Goal: Task Accomplishment & Management: Use online tool/utility

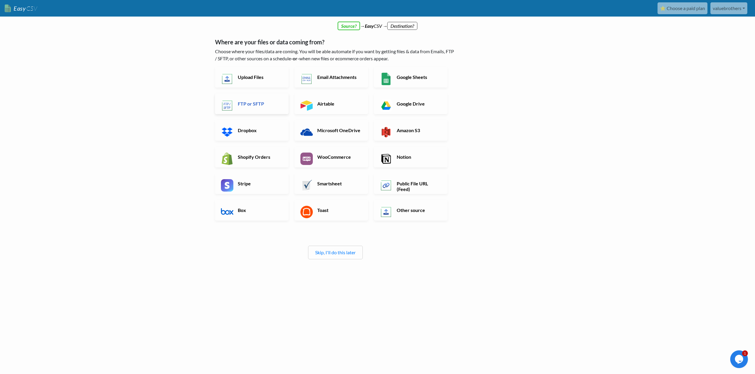
click at [247, 105] on h6 "FTP or SFTP" at bounding box center [259, 104] width 46 height 6
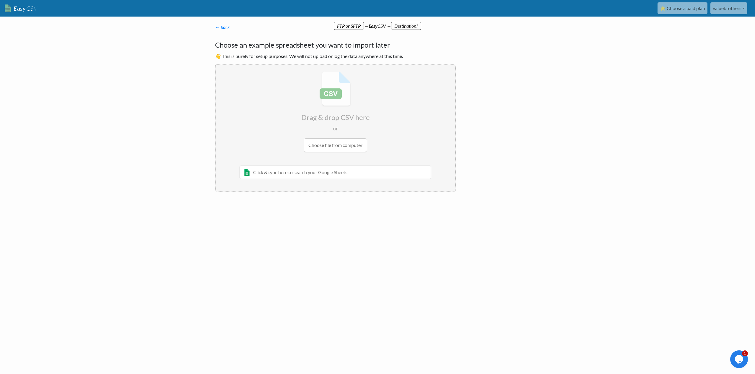
click at [351, 146] on input "file" at bounding box center [336, 111] width 240 height 93
type input "C:\fakepath\InventoryFeed (1).csv"
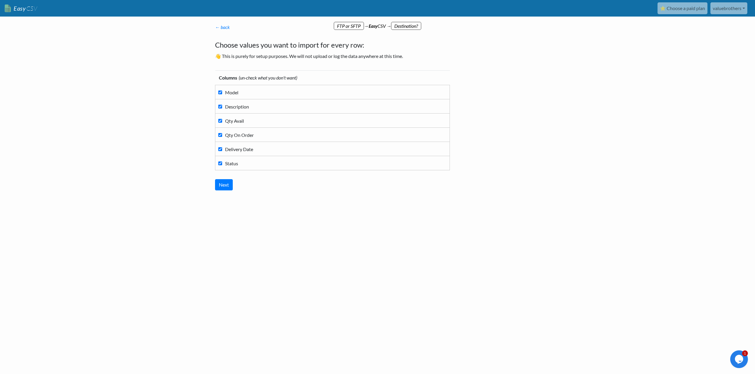
click at [220, 107] on input "Description" at bounding box center [220, 107] width 4 height 4
checkbox input "false"
click at [221, 164] on input "Status" at bounding box center [220, 163] width 4 height 4
checkbox input "false"
click at [220, 149] on input "Delivery Date" at bounding box center [220, 149] width 4 height 4
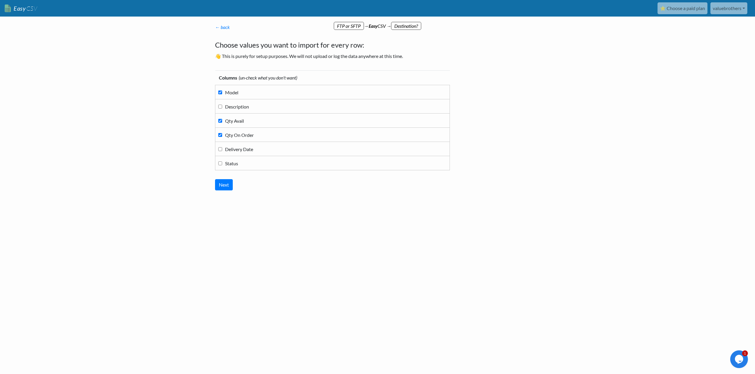
click at [221, 149] on input "Delivery Date" at bounding box center [220, 149] width 4 height 4
checkbox input "true"
click at [225, 188] on input "Next" at bounding box center [224, 184] width 18 height 11
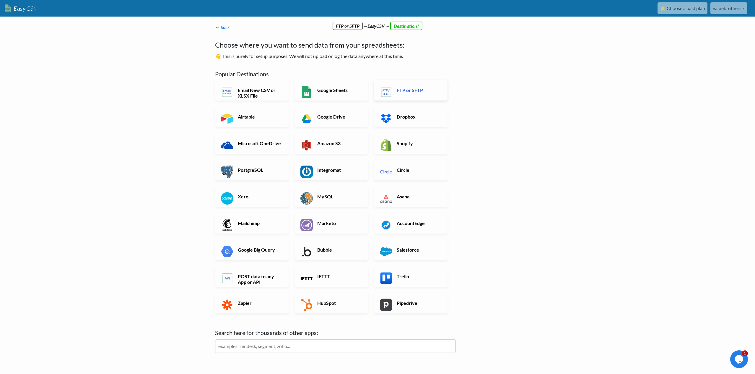
click at [408, 94] on link "FTP or SFTP" at bounding box center [411, 90] width 74 height 21
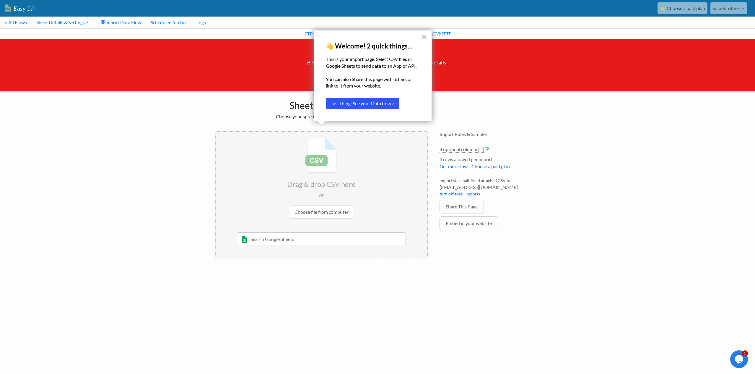
click at [390, 104] on button "Last thing: See your Data flow >" at bounding box center [363, 103] width 74 height 11
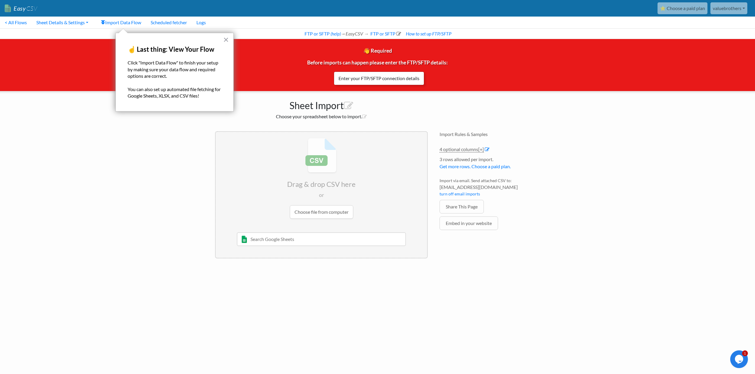
click at [369, 78] on link "Enter your FTP/SFTP connection details" at bounding box center [379, 78] width 90 height 14
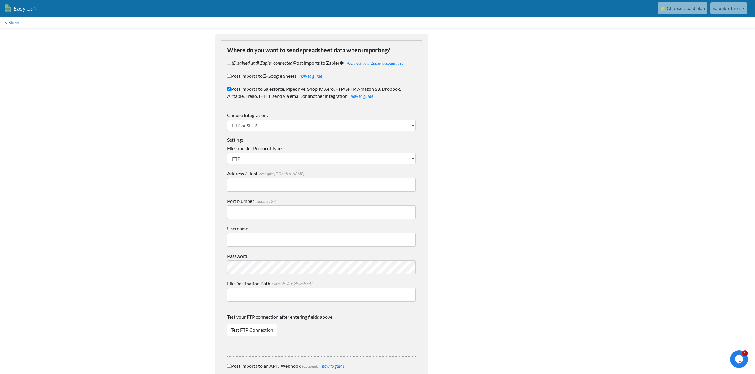
click at [254, 184] on input "Address / Host example: [DOMAIN_NAME]" at bounding box center [321, 185] width 188 height 14
paste input "ftp://ftp.drivehq.com/"
type input "ftp://ftp.drivehq.com/"
click at [255, 243] on input "Username" at bounding box center [321, 240] width 188 height 14
paste input "valuebrothers"
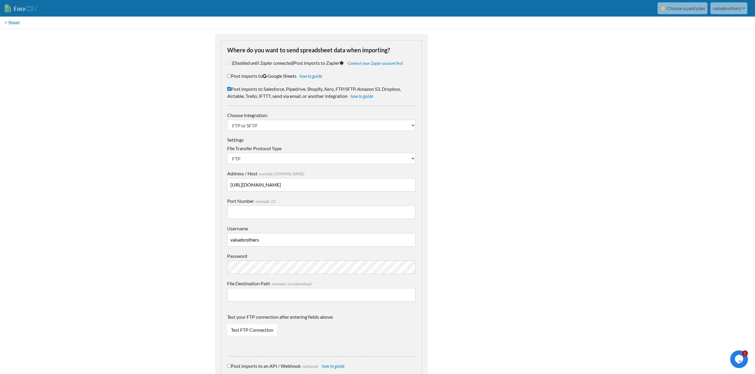
type input "valuebrothers"
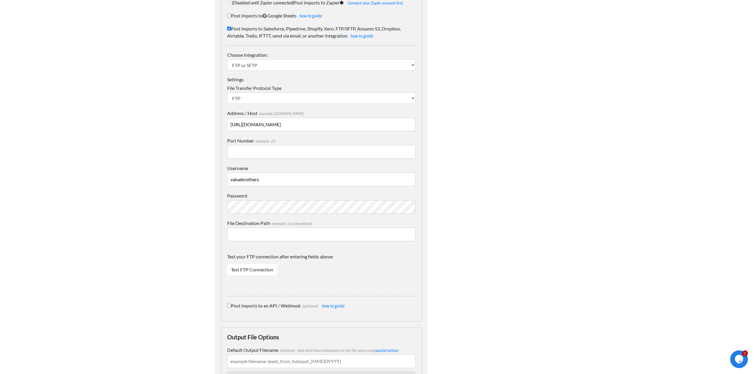
scroll to position [61, 0]
click at [259, 270] on link "Test FTP Connection" at bounding box center [252, 268] width 50 height 11
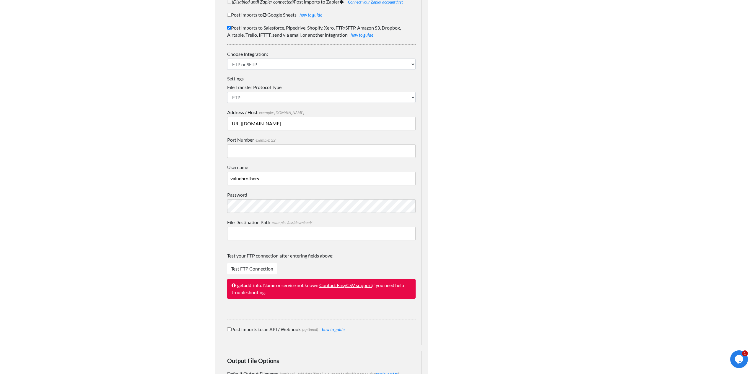
click at [283, 151] on input "Port Number example: 22" at bounding box center [321, 151] width 188 height 14
type input "21"
click at [266, 272] on link "Test FTP Connection" at bounding box center [252, 268] width 50 height 11
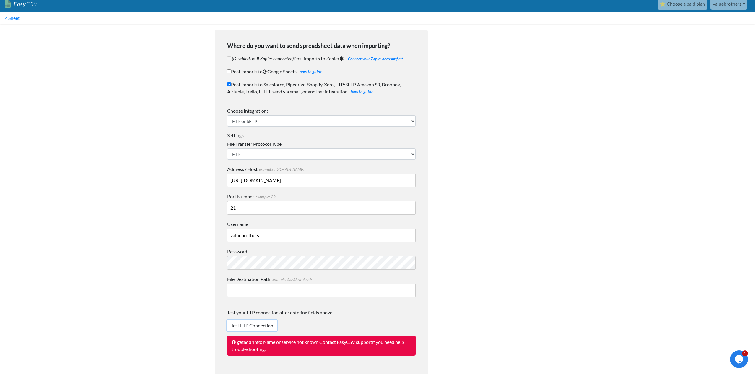
scroll to position [0, 0]
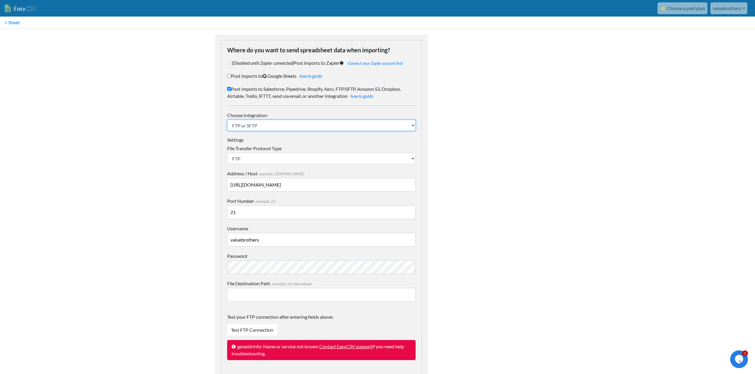
click option "FTP or SFTP" at bounding box center [0, 0] width 0 height 0
select select "FTPS"
click option "FTPS" at bounding box center [0, 0] width 0 height 0
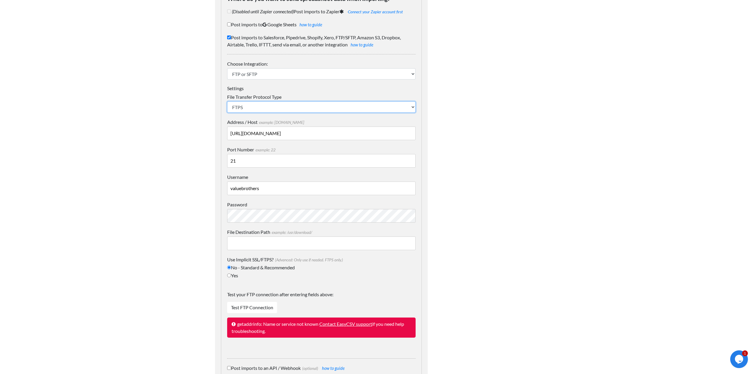
scroll to position [52, 0]
click at [269, 307] on link "Test FTP Connection" at bounding box center [252, 306] width 50 height 11
click at [231, 276] on input "Yes" at bounding box center [229, 275] width 4 height 4
radio input "true"
click at [262, 310] on link "Test FTP Connection" at bounding box center [252, 306] width 50 height 11
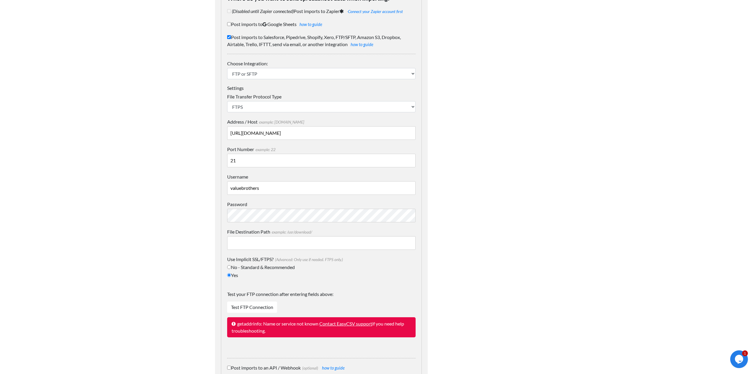
drag, startPoint x: 241, startPoint y: 160, endPoint x: 226, endPoint y: 157, distance: 15.6
click at [227, 157] on input "21" at bounding box center [321, 161] width 188 height 14
drag, startPoint x: 266, startPoint y: 305, endPoint x: 261, endPoint y: 303, distance: 5.2
click at [266, 305] on link "Test FTP Connection" at bounding box center [252, 306] width 50 height 11
click at [233, 268] on label "No - Standard & Recommended" at bounding box center [321, 266] width 188 height 7
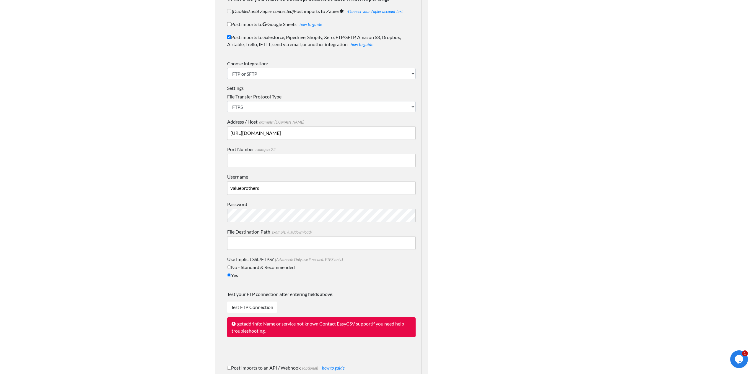
click at [231, 268] on input "No - Standard & Recommended" at bounding box center [229, 267] width 4 height 4
radio input "true"
click at [264, 306] on link "Test FTP Connection" at bounding box center [252, 306] width 50 height 11
select select "SFTP"
click option "SFTP" at bounding box center [0, 0] width 0 height 0
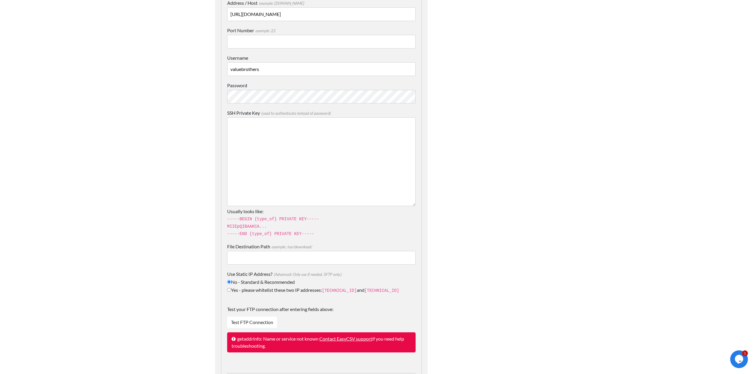
scroll to position [171, 0]
click at [261, 317] on link "Test FTP Connection" at bounding box center [252, 320] width 50 height 11
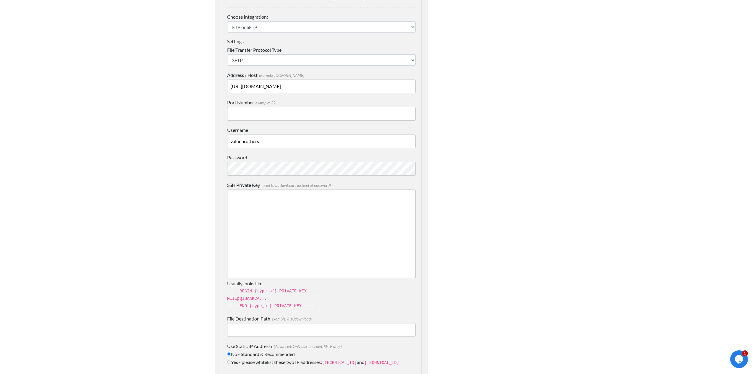
scroll to position [96, 0]
drag, startPoint x: 273, startPoint y: 88, endPoint x: 227, endPoint y: 84, distance: 46.0
click at [227, 84] on input "ftp://ftp.drivehq.com/" at bounding box center [321, 89] width 188 height 14
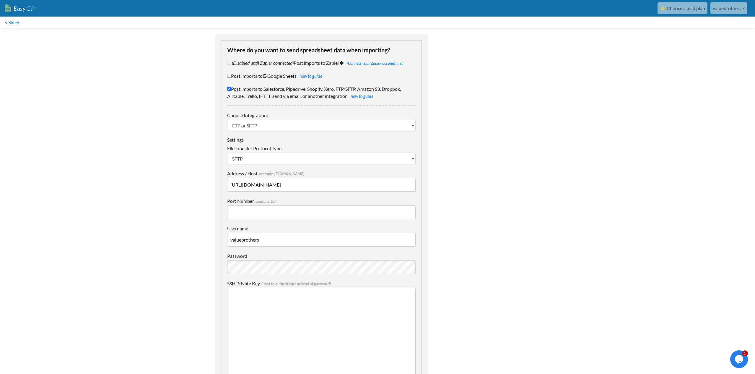
click at [16, 22] on link "< Sheet" at bounding box center [12, 23] width 25 height 12
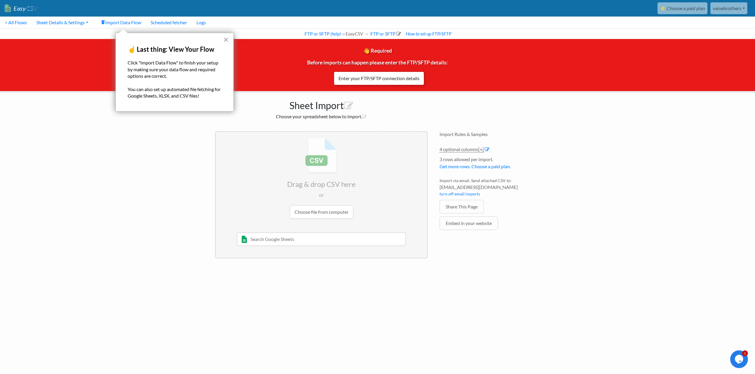
click at [366, 79] on link "Enter your FTP/SFTP connection details" at bounding box center [379, 78] width 90 height 14
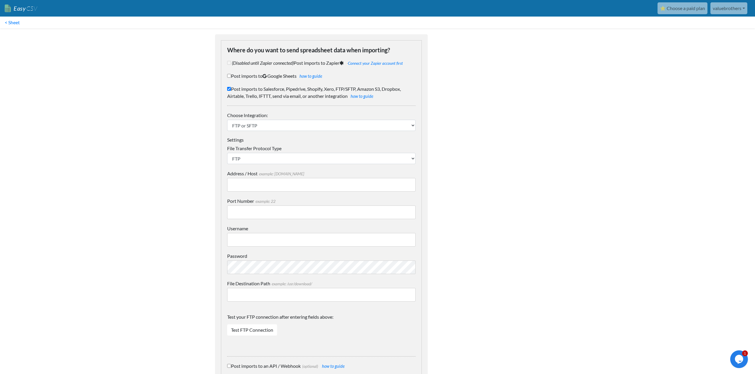
click at [258, 186] on input "Address / Host example: [DOMAIN_NAME]" at bounding box center [321, 185] width 188 height 14
type input "ftp.drivehq.com"
type input "valuebrothers"
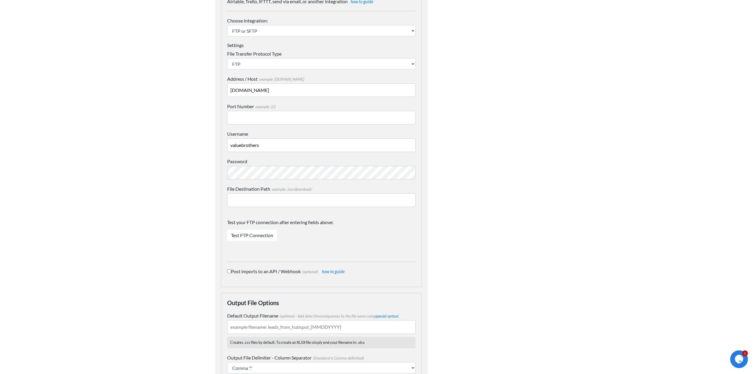
scroll to position [103, 0]
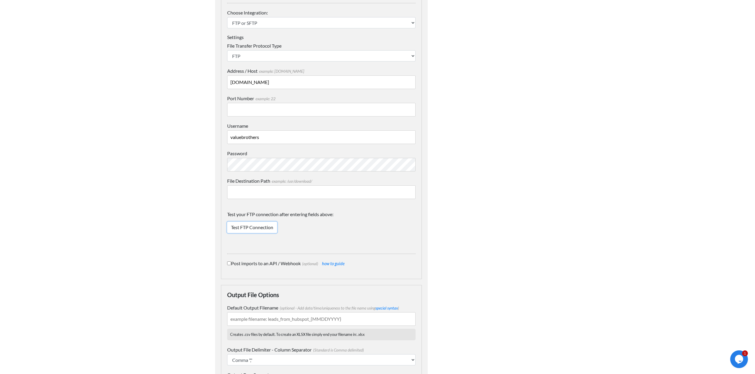
click at [261, 229] on link "Test FTP Connection" at bounding box center [252, 227] width 50 height 11
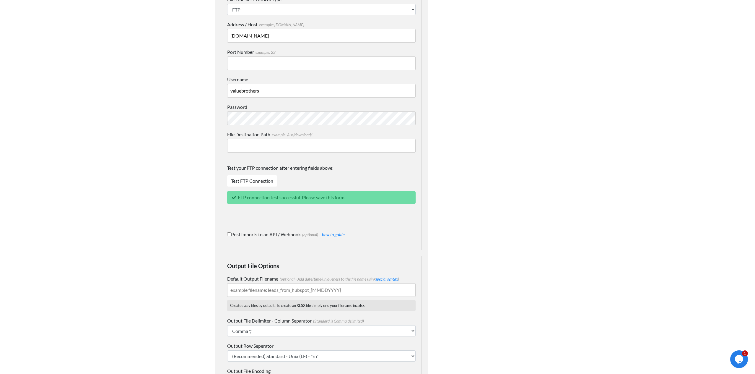
scroll to position [149, 0]
click at [252, 287] on input "Default Output Filename (optional - Add date/time/uniqueness to the file name u…" at bounding box center [321, 289] width 188 height 14
paste input "InventoryFeed"
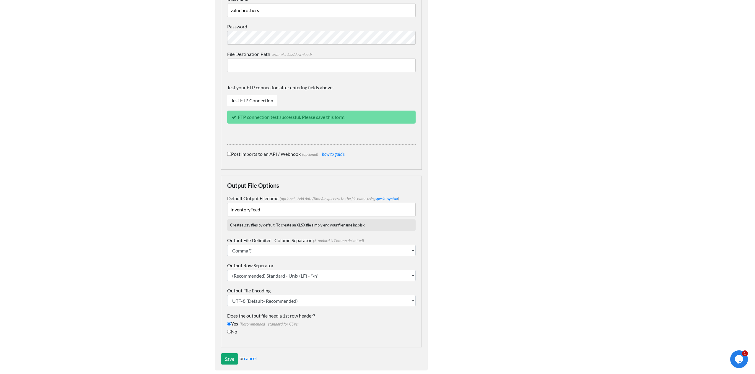
scroll to position [237, 0]
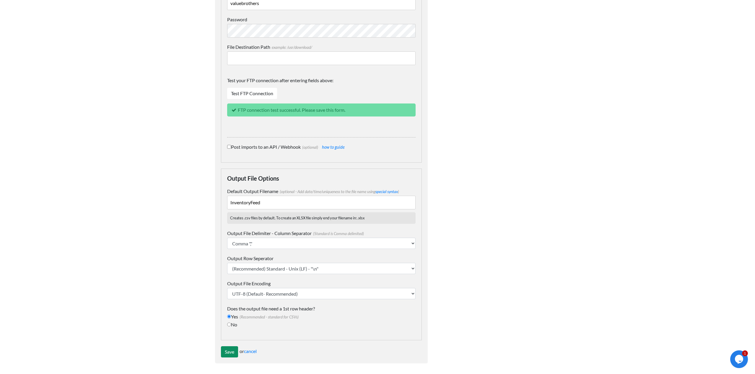
type input "InventoryFeed"
click at [231, 353] on input "Save" at bounding box center [229, 351] width 17 height 11
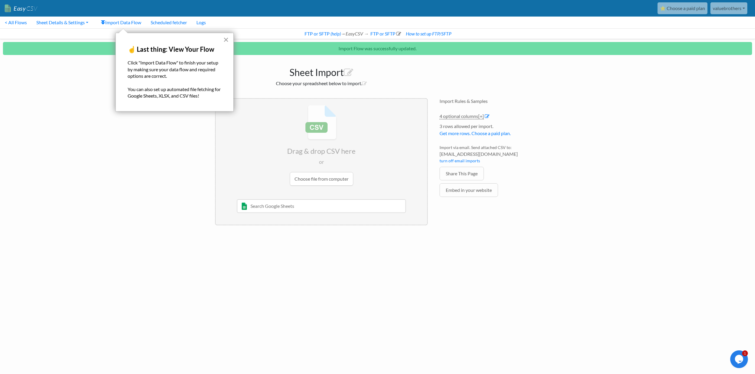
click at [226, 39] on button "×" at bounding box center [226, 39] width 6 height 9
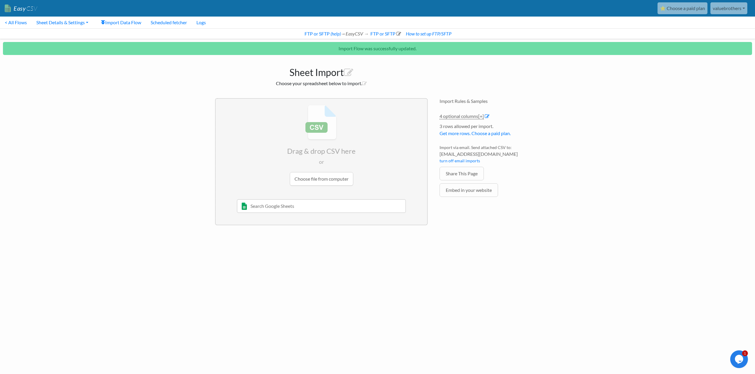
click at [334, 177] on input "file" at bounding box center [322, 145] width 212 height 93
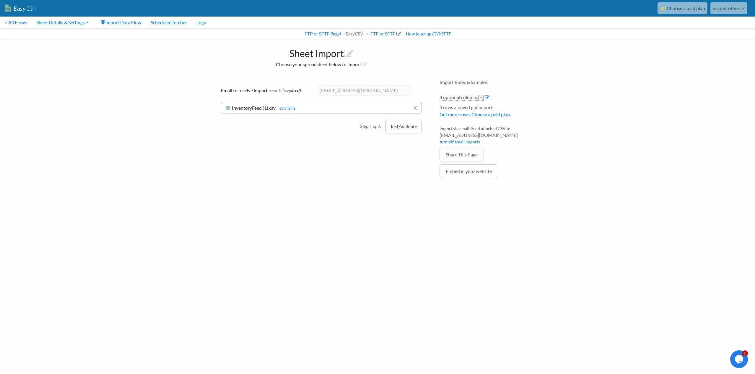
click at [399, 127] on button "Test/Validate" at bounding box center [403, 127] width 36 height 14
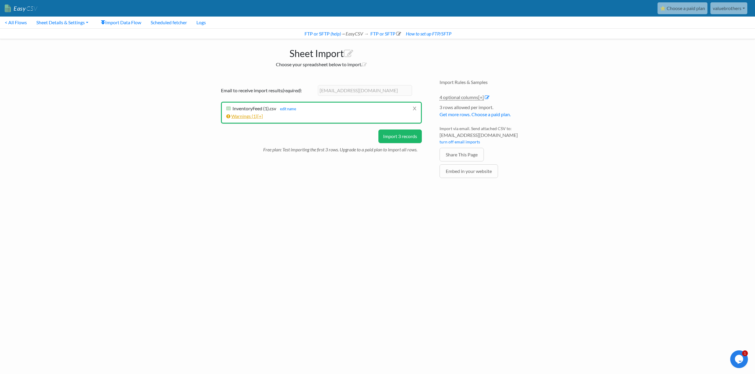
click at [250, 116] on link "Warnings ( 1 ) [+]" at bounding box center [244, 116] width 37 height 6
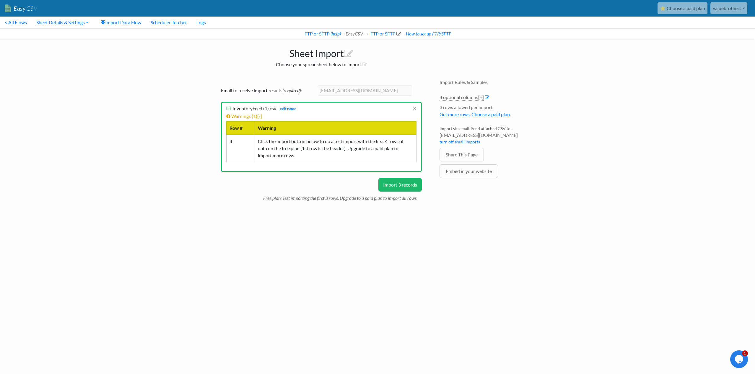
click at [406, 186] on button "Import 3 records" at bounding box center [399, 185] width 43 height 14
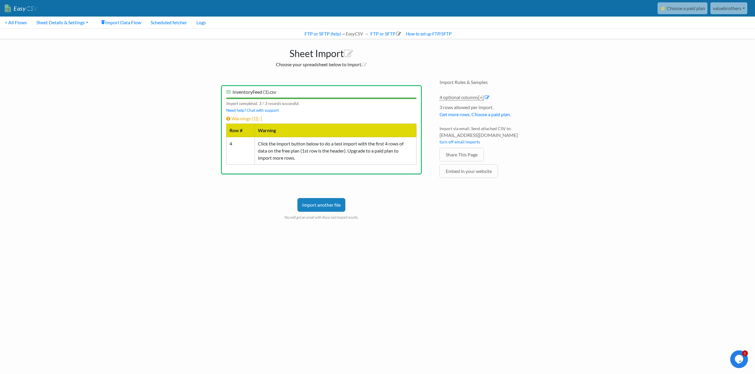
click at [728, 10] on link "valuebrothers" at bounding box center [728, 8] width 37 height 12
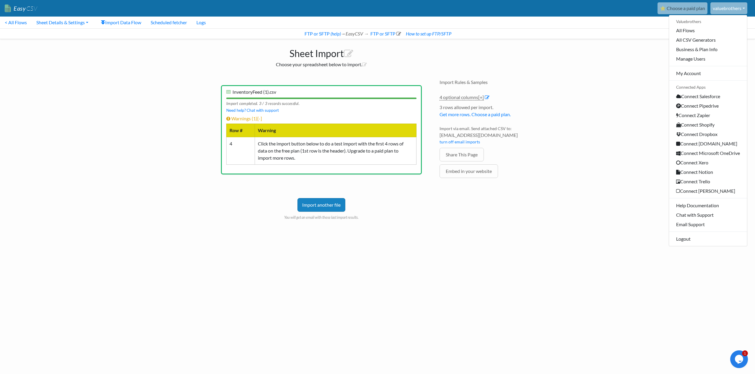
click at [531, 21] on nav "< All Flows Sheet Details & Settings Page Details & Customization Row Limit Set…" at bounding box center [377, 28] width 755 height 22
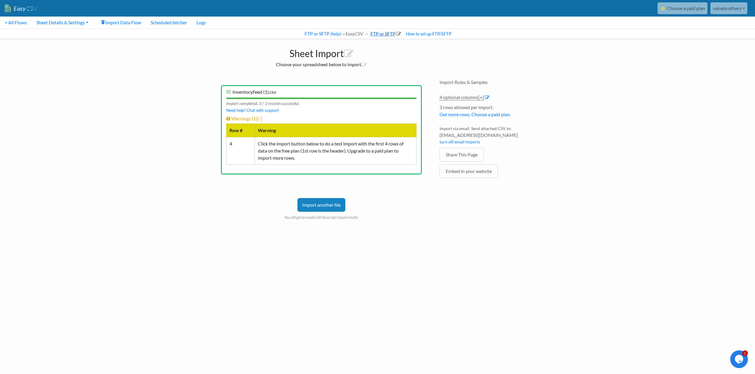
click at [378, 32] on link "FTP or SFTP" at bounding box center [386, 34] width 32 height 6
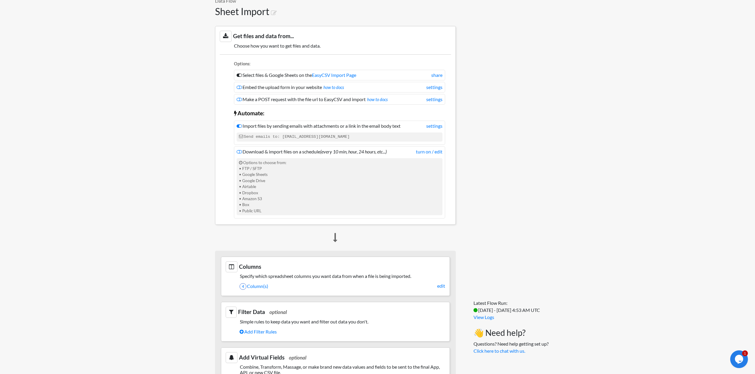
scroll to position [37, 0]
click at [328, 74] on link "EasyCSV Import Page" at bounding box center [334, 75] width 44 height 6
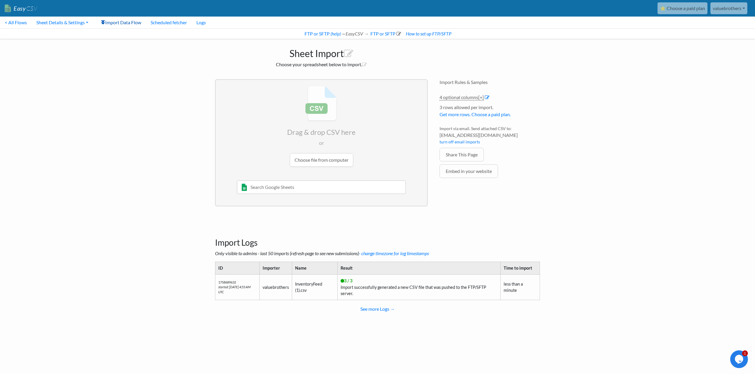
click at [119, 23] on link "Import Data Flow" at bounding box center [121, 23] width 50 height 12
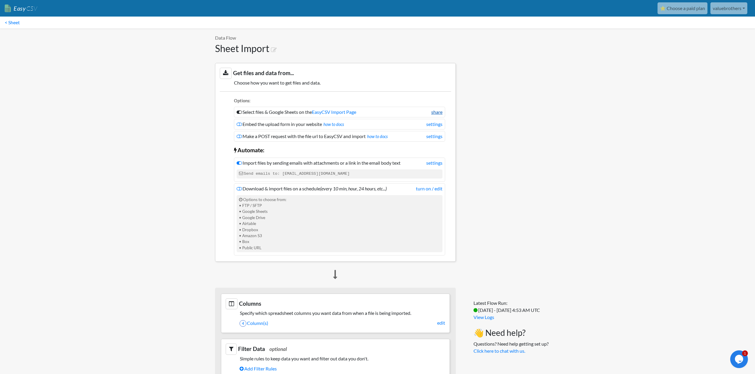
click at [438, 113] on link "share" at bounding box center [436, 111] width 11 height 7
click at [429, 126] on link "settings" at bounding box center [434, 124] width 16 height 7
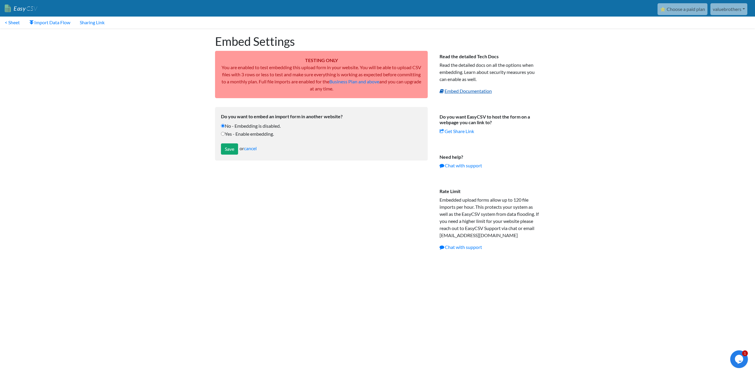
click at [469, 92] on link "Embed Documentation" at bounding box center [466, 91] width 52 height 6
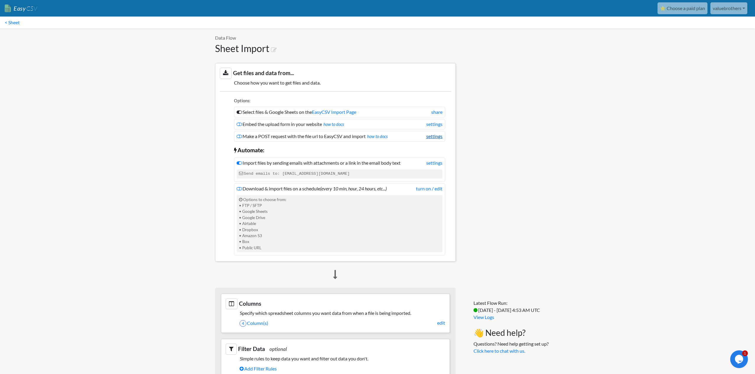
click at [433, 136] on link "settings" at bounding box center [434, 136] width 16 height 7
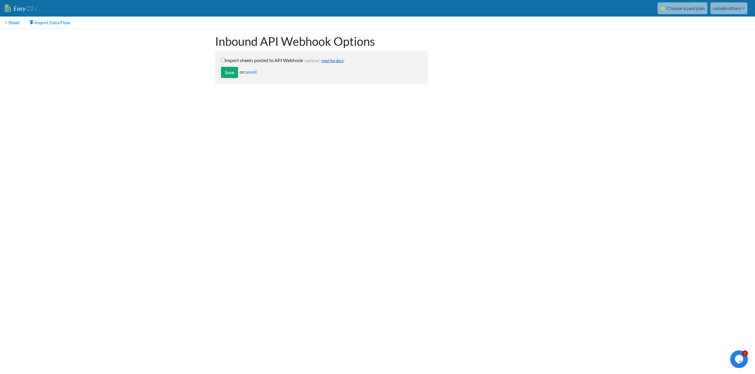
click at [339, 60] on link "read the docs" at bounding box center [332, 60] width 22 height 5
click at [254, 71] on link "cancel" at bounding box center [250, 72] width 13 height 6
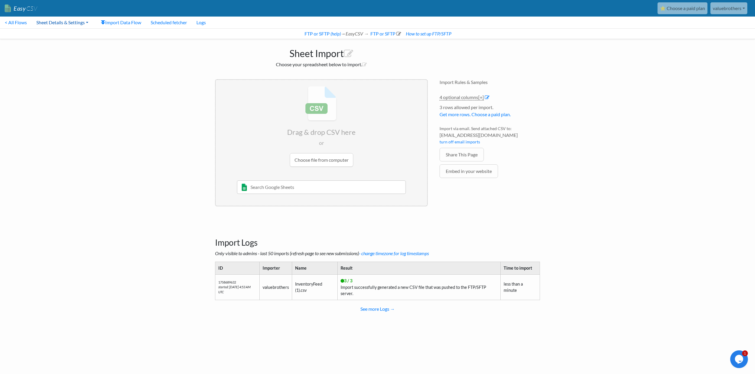
click at [78, 24] on link "Sheet Details & Settings" at bounding box center [62, 23] width 61 height 12
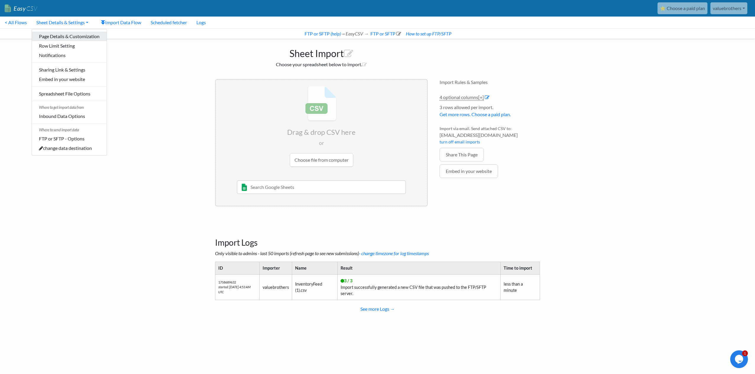
click at [79, 34] on link "Page Details & Customization" at bounding box center [69, 36] width 75 height 9
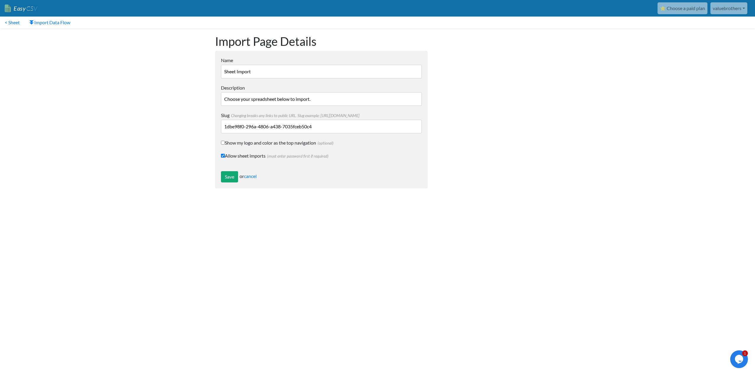
click at [329, 99] on input "Choose your spreadsheet below to import." at bounding box center [321, 99] width 201 height 14
click at [61, 24] on link "Import Data Flow" at bounding box center [50, 23] width 51 height 12
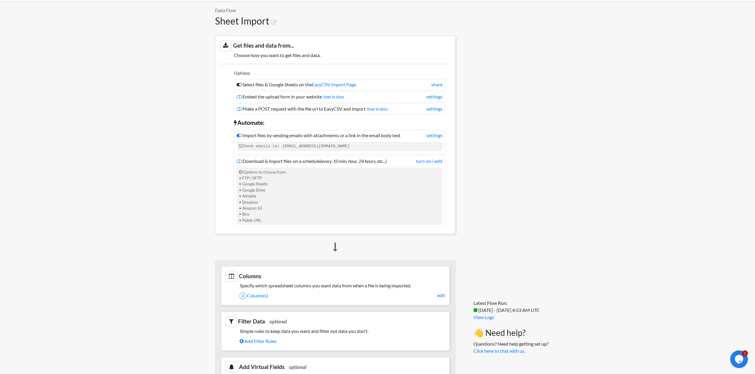
scroll to position [28, 0]
click at [420, 162] on link "turn on / edit" at bounding box center [429, 160] width 27 height 7
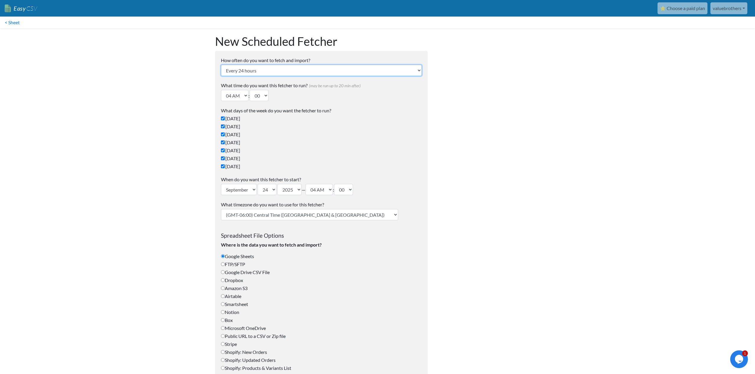
select select "10_mins"
click option "Every 10-20 minutes" at bounding box center [0, 0] width 0 height 0
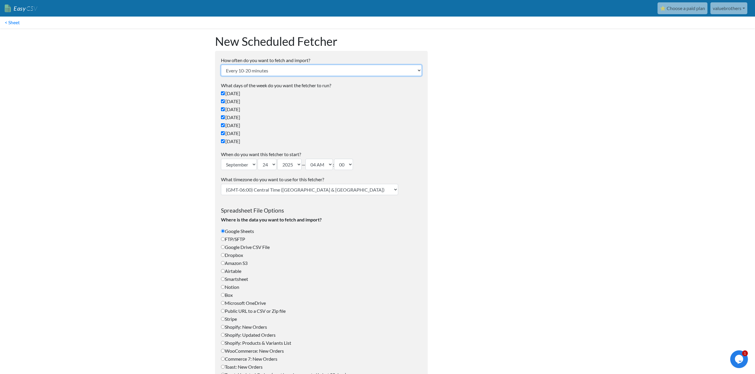
scroll to position [1, 0]
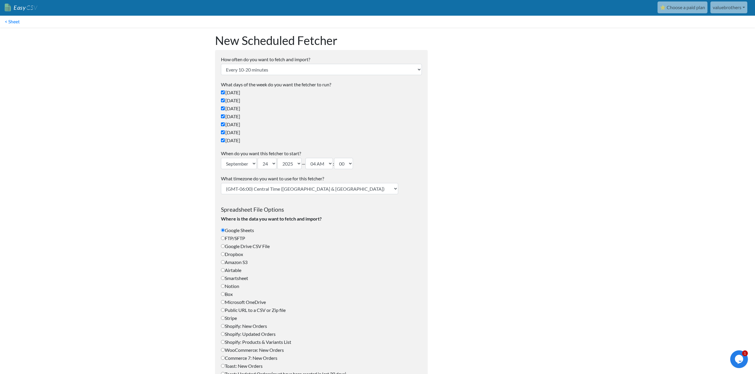
click at [240, 239] on label "FTP/SFTP" at bounding box center [321, 238] width 201 height 7
click at [225, 239] on input "FTP/SFTP" at bounding box center [223, 238] width 4 height 4
radio input "true"
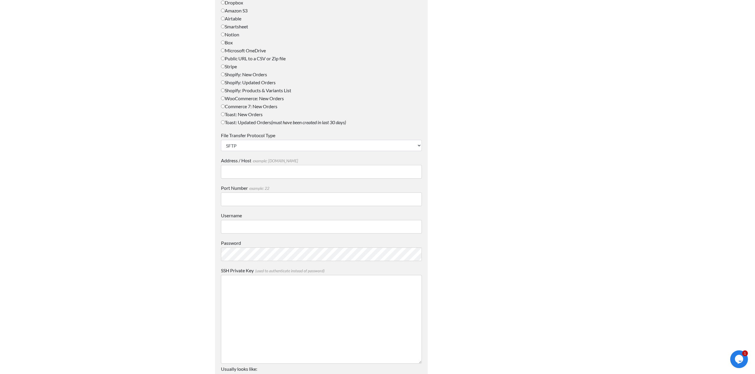
scroll to position [252, 0]
click at [245, 170] on input "Address / Host example: mydomain.com" at bounding box center [321, 172] width 201 height 14
paste input "ftp.drivehq.com/"
type input "ftp.drivehq.com/"
click at [271, 228] on input "Username" at bounding box center [321, 227] width 201 height 14
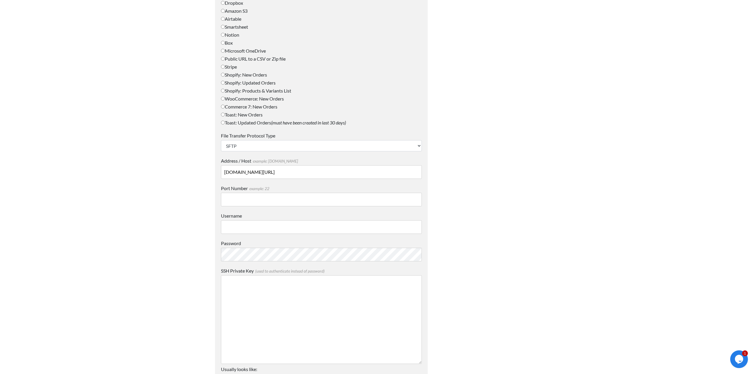
paste input "valuebrothers"
type input "valuebrothers"
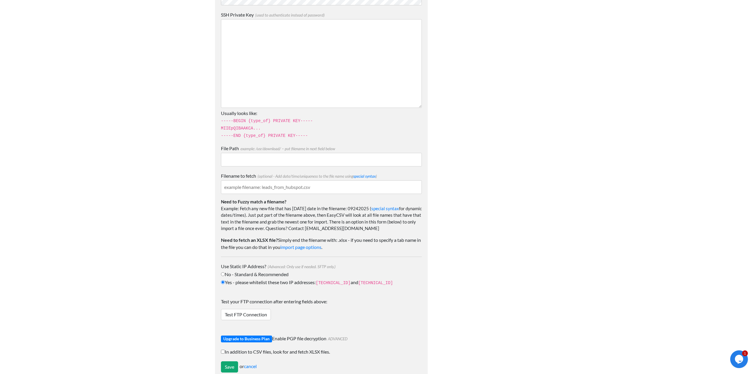
scroll to position [520, 0]
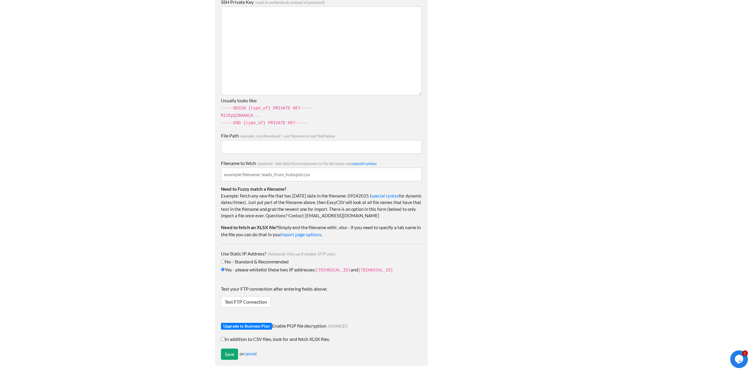
click at [223, 260] on input "No - Standard & Recommended" at bounding box center [223, 261] width 4 height 4
radio input "true"
click at [244, 299] on link "Test FTP Connection" at bounding box center [246, 301] width 50 height 11
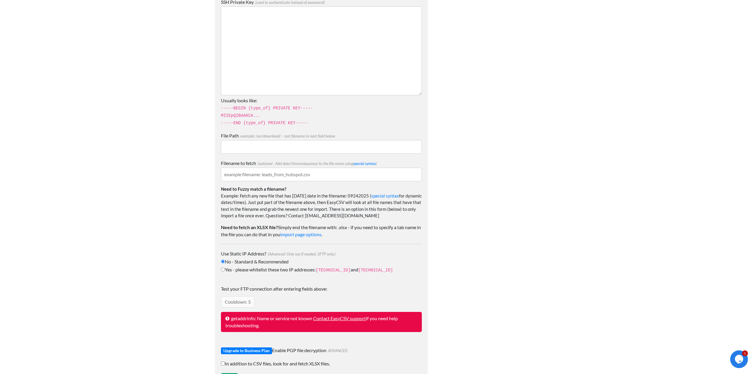
click at [223, 362] on input "In addition to CSV files, look for and fetch XLSX files." at bounding box center [223, 363] width 4 height 4
checkbox input "true"
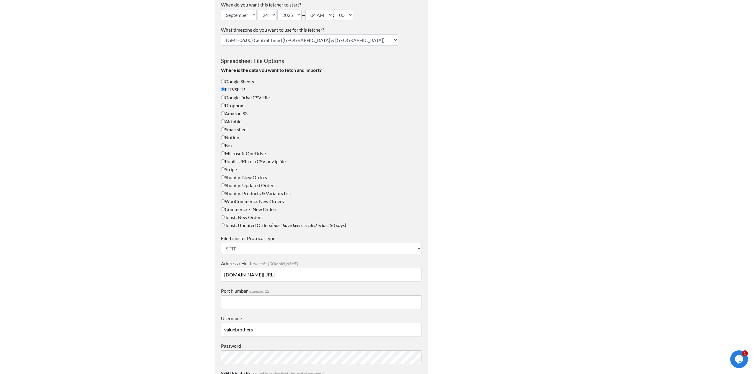
scroll to position [150, 0]
select select "FTP"
click option "FTP" at bounding box center [0, 0] width 0 height 0
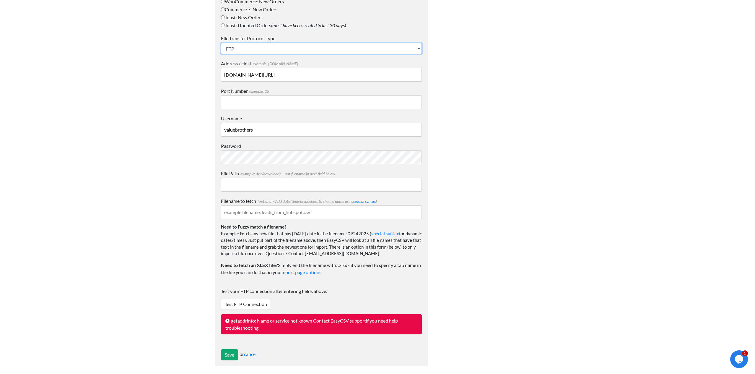
scroll to position [352, 0]
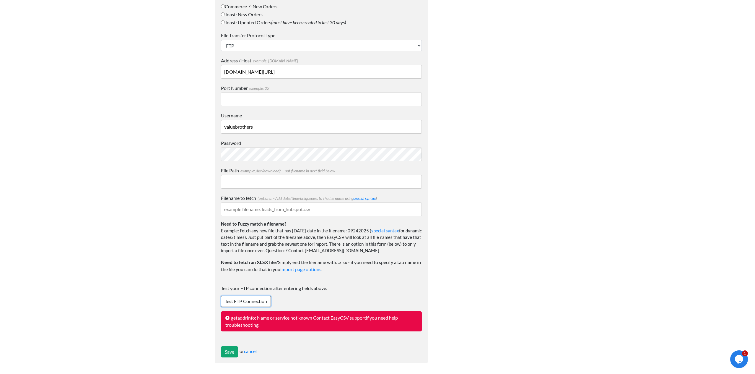
click at [255, 303] on link "Test FTP Connection" at bounding box center [246, 300] width 50 height 11
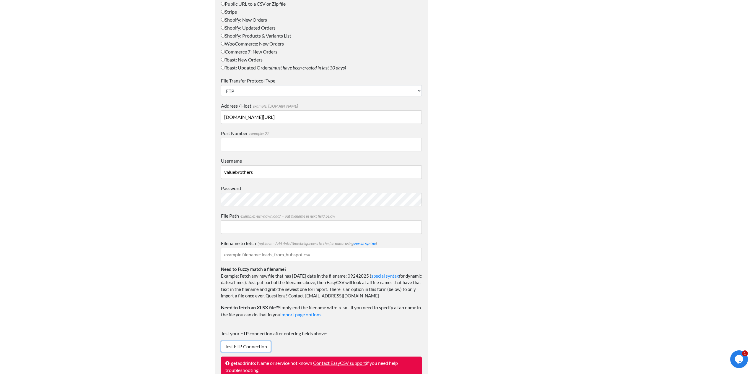
scroll to position [306, 0]
click at [251, 254] on input "Filename to fetch (optional - Add date/time/uniqueness to the file name using s…" at bounding box center [321, 255] width 201 height 14
paste input "InventoryFeed (1)"
type input "InventoryFeed (1).xlsx"
click at [173, 241] on body "Easy CSV ⭐ Choose a paid plan valuebrothers Valuebrothers All Flows All CSV Gen…" at bounding box center [377, 54] width 755 height 721
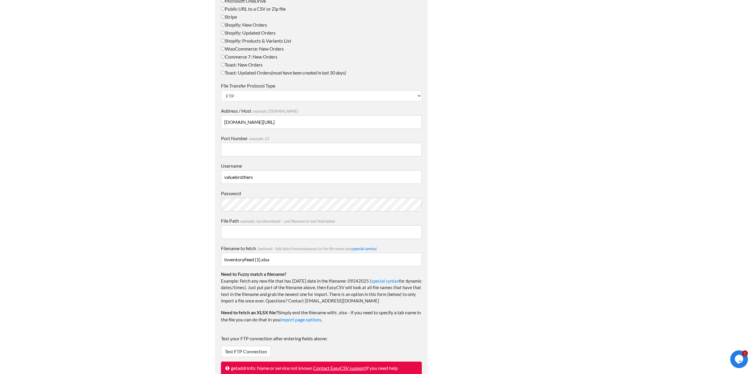
scroll to position [301, 0]
click at [288, 124] on input "ftp.drivehq.com/" at bounding box center [321, 123] width 201 height 14
type input "ftp.drivehq.com"
click at [140, 151] on body "Easy CSV ⭐ Choose a paid plan valuebrothers Valuebrothers All Flows All CSV Gen…" at bounding box center [377, 59] width 755 height 721
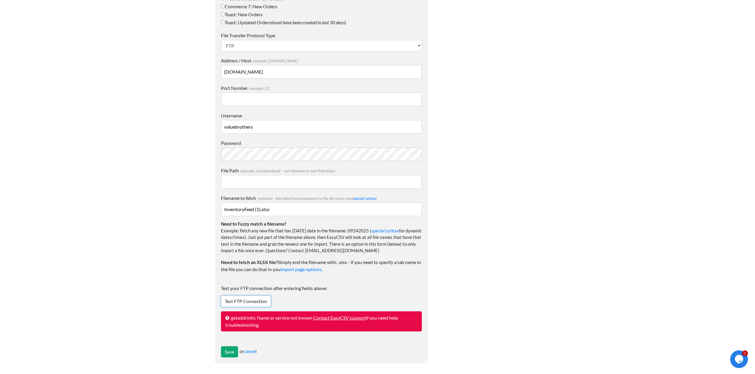
drag, startPoint x: 237, startPoint y: 301, endPoint x: 193, endPoint y: 297, distance: 44.2
click at [236, 301] on link "Test FTP Connection" at bounding box center [246, 300] width 50 height 11
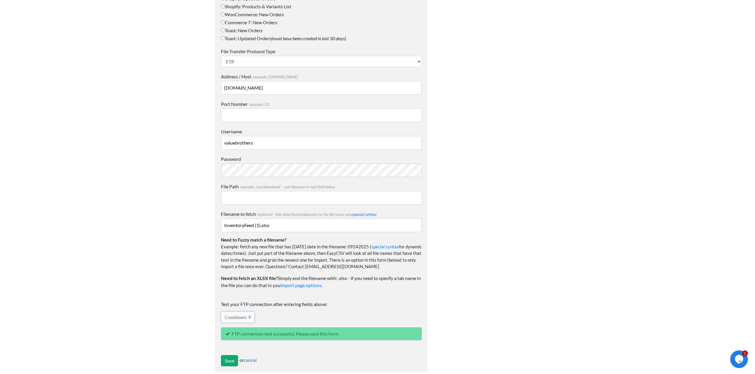
scroll to position [345, 0]
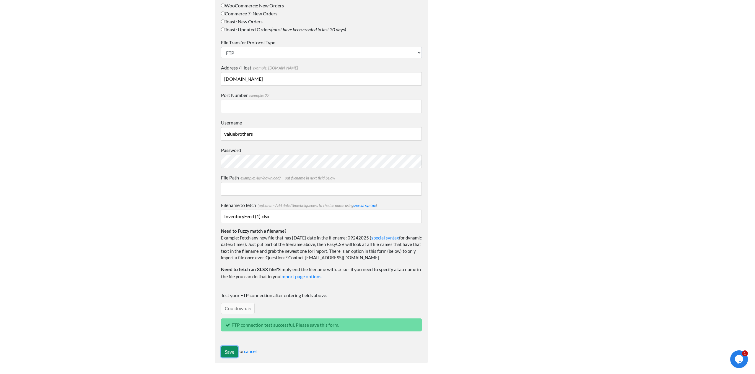
click at [226, 353] on input "Save" at bounding box center [229, 351] width 17 height 11
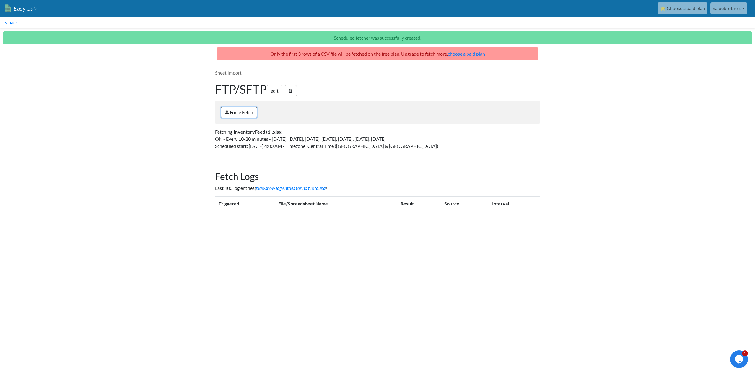
click at [249, 113] on link "Force Fetch" at bounding box center [239, 112] width 36 height 11
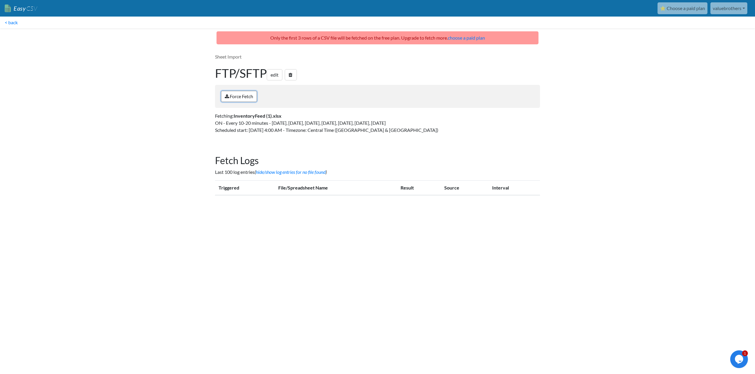
click at [250, 97] on link "Force Fetch" at bounding box center [239, 96] width 36 height 11
click at [279, 75] on link "edit" at bounding box center [275, 74] width 16 height 11
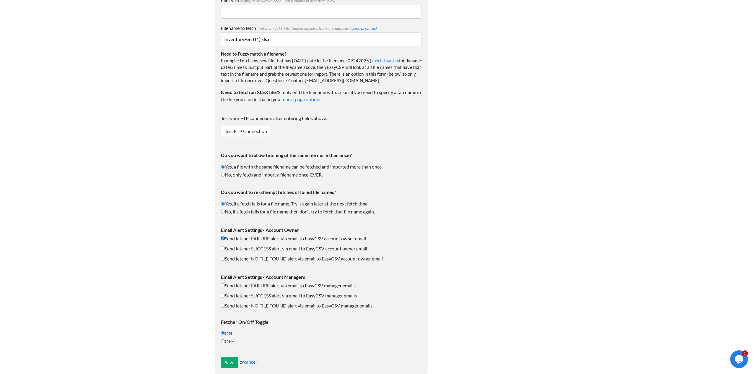
scroll to position [546, 0]
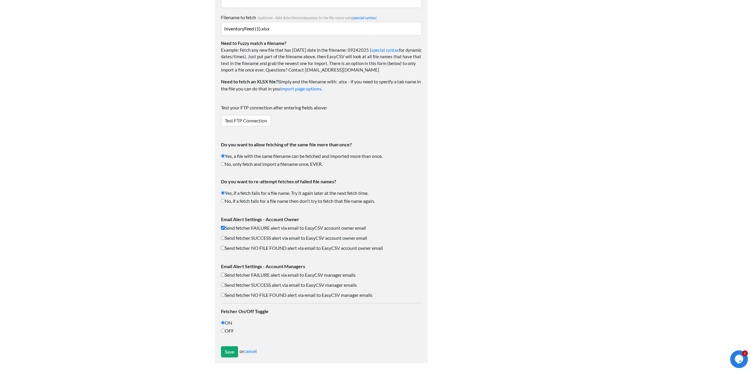
click at [222, 237] on input "Send fetcher SUCCESS alert via email to EasyCSV account owner email" at bounding box center [223, 238] width 4 height 4
checkbox input "true"
click at [224, 250] on input "Send fetcher NO FILE FOUND alert via email to EasyCSV account owner email" at bounding box center [223, 248] width 4 height 4
checkbox input "true"
click at [227, 352] on input "Save" at bounding box center [229, 351] width 17 height 11
